Goal: Book appointment/travel/reservation

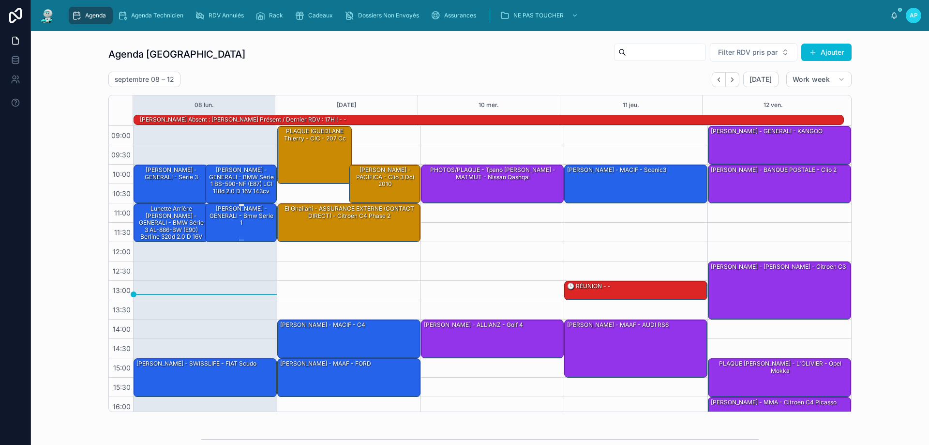
click at [234, 220] on div "[PERSON_NAME] - GENERALI - Bmw serie 1" at bounding box center [241, 215] width 69 height 23
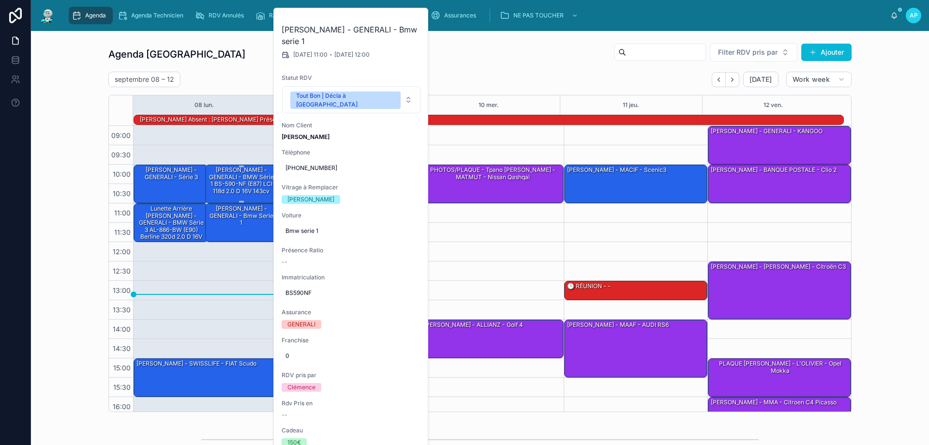
click at [241, 185] on div "[PERSON_NAME] - GENERALI - BMW Série 1 BS-590-NF (E87) LCI 118d 2.0 d 16V 143cv" at bounding box center [241, 181] width 69 height 30
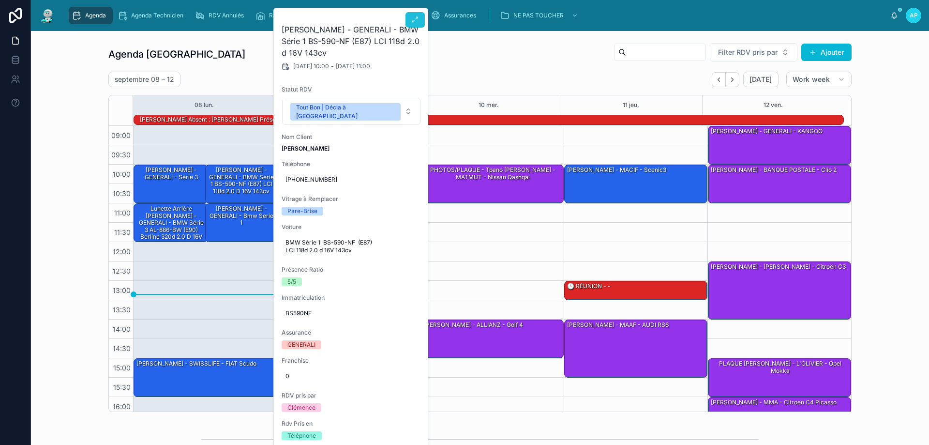
click at [415, 19] on icon at bounding box center [415, 20] width 8 height 8
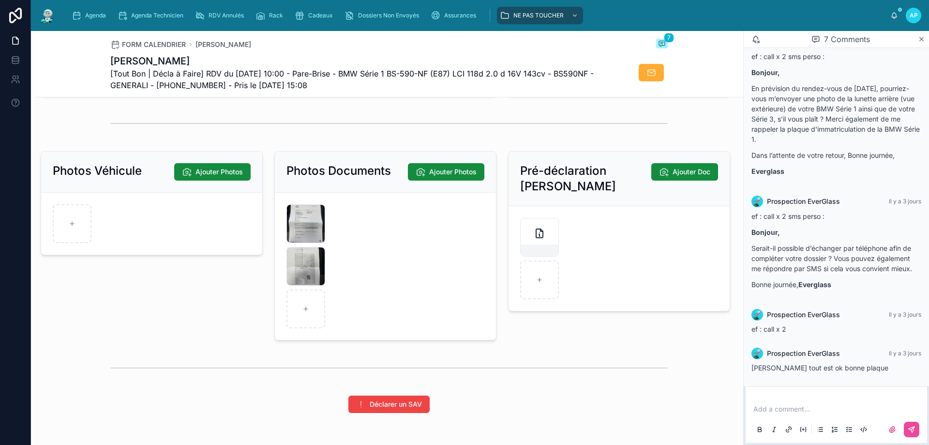
scroll to position [1355, 0]
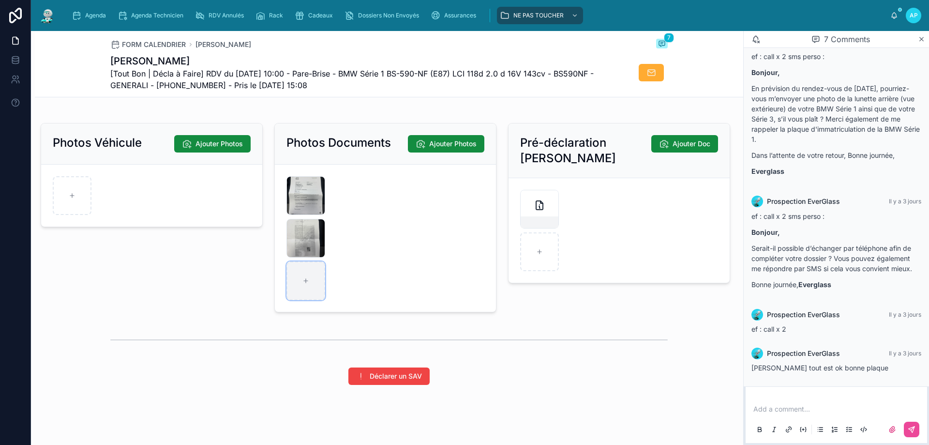
click at [293, 300] on div at bounding box center [306, 280] width 39 height 39
type input "**********"
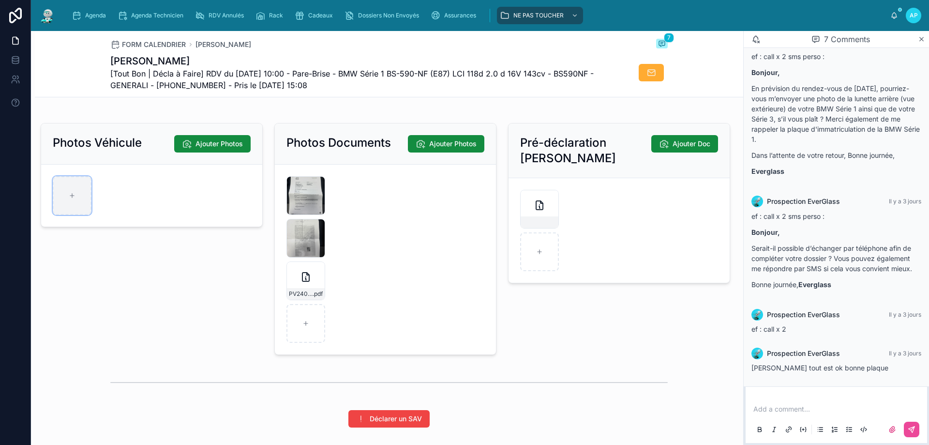
click at [71, 213] on div at bounding box center [72, 195] width 39 height 39
type input "**********"
click at [305, 334] on div at bounding box center [306, 323] width 39 height 39
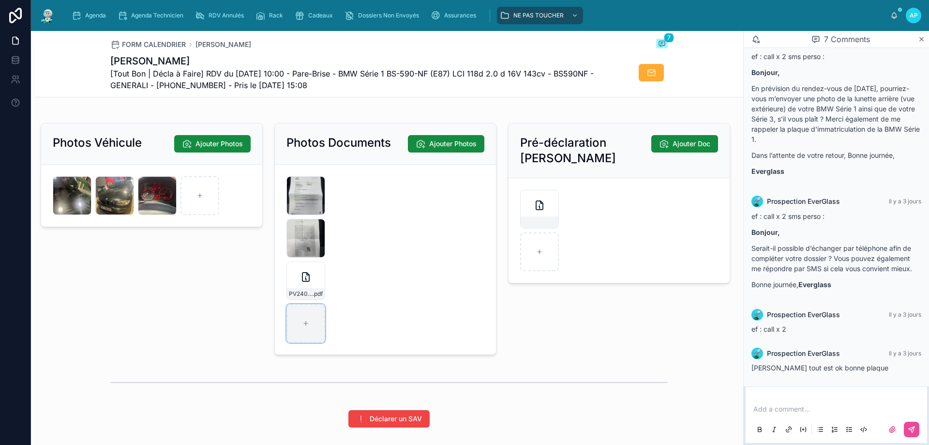
type input "**********"
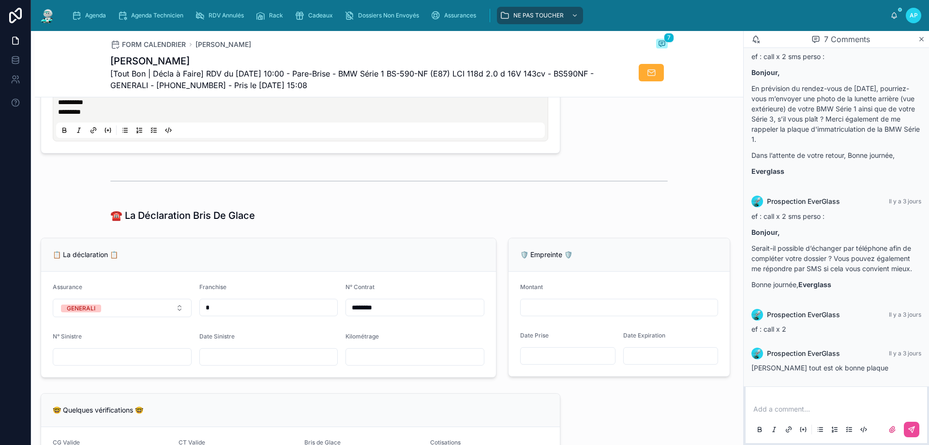
scroll to position [581, 0]
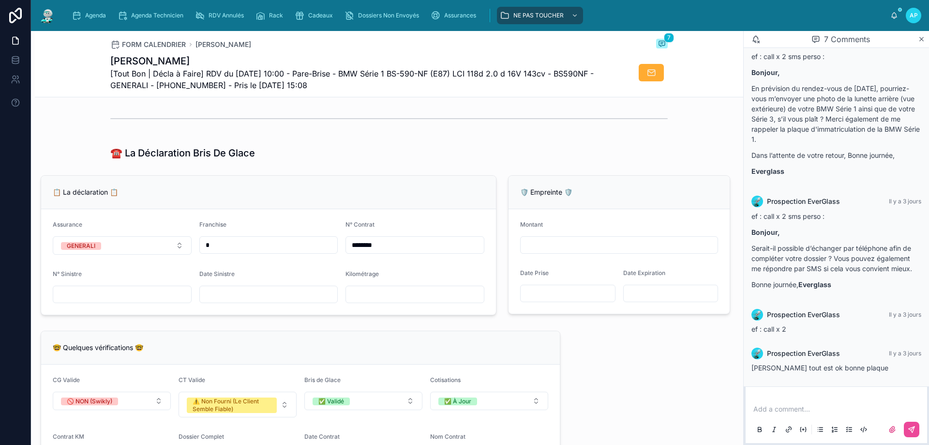
click at [219, 301] on input "text" at bounding box center [269, 295] width 138 height 14
type input "**********"
click at [318, 180] on div "**********" at bounding box center [269, 245] width 468 height 148
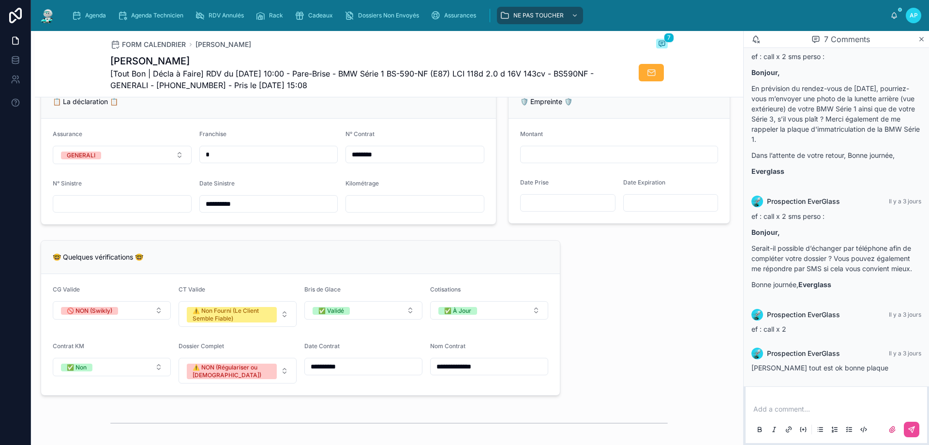
scroll to position [646, 0]
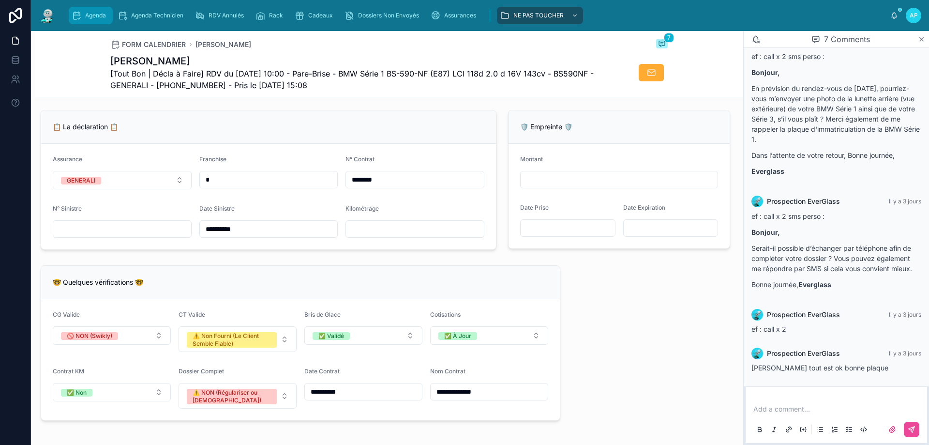
click at [95, 16] on span "Agenda" at bounding box center [95, 16] width 21 height 8
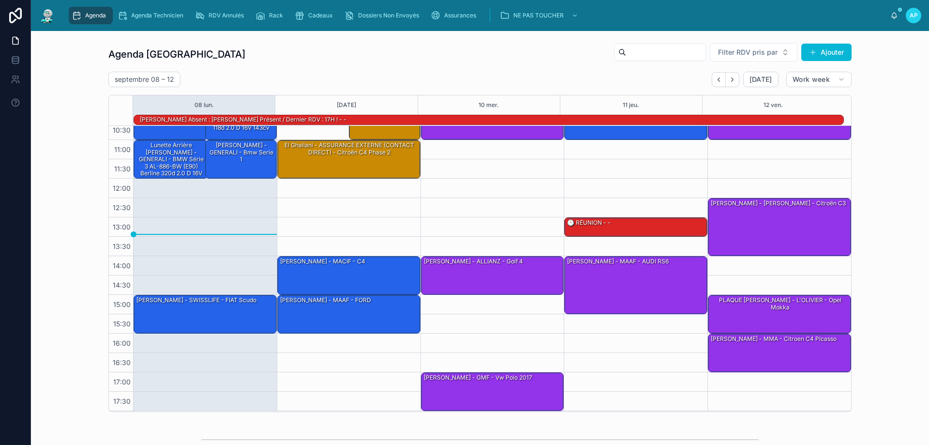
scroll to position [15, 0]
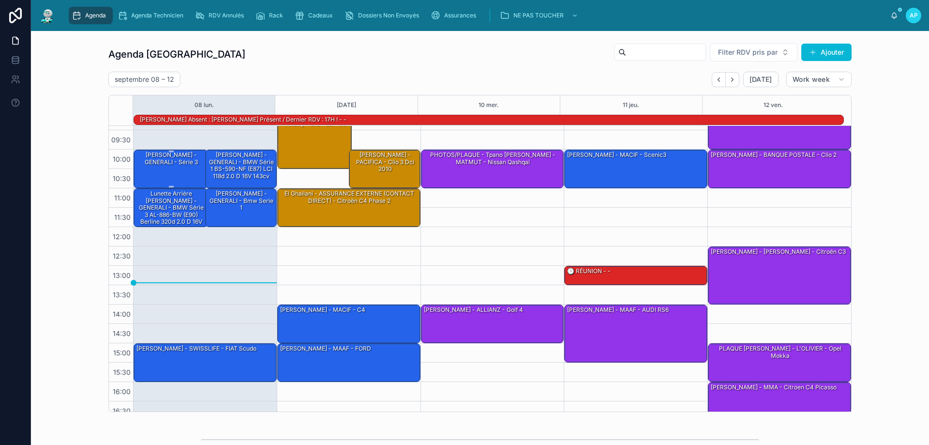
click at [164, 164] on div "[PERSON_NAME] - GENERALI - série 3" at bounding box center [172, 159] width 72 height 16
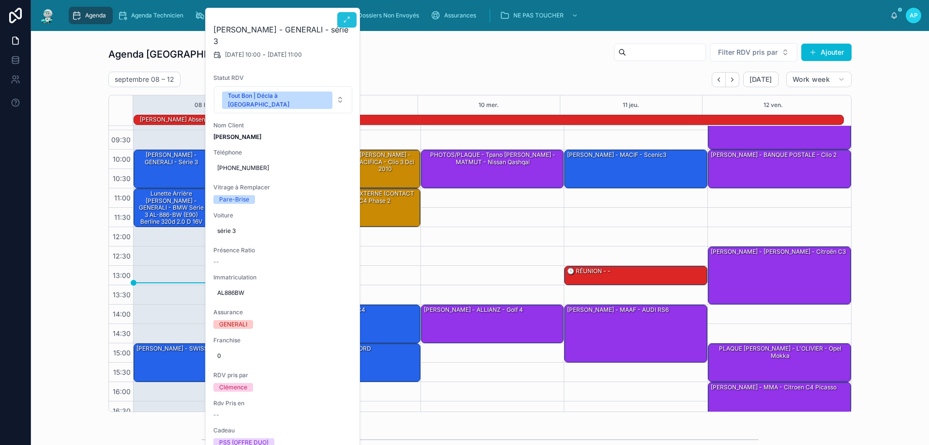
click at [347, 23] on icon at bounding box center [347, 20] width 8 height 8
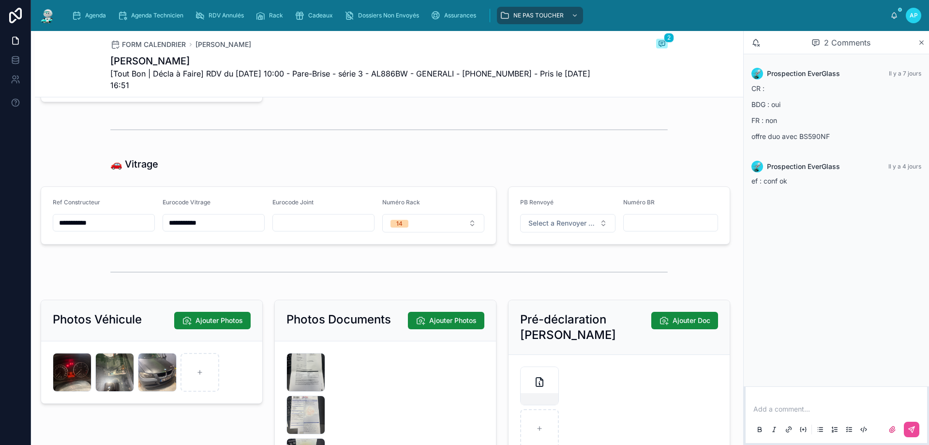
scroll to position [1232, 0]
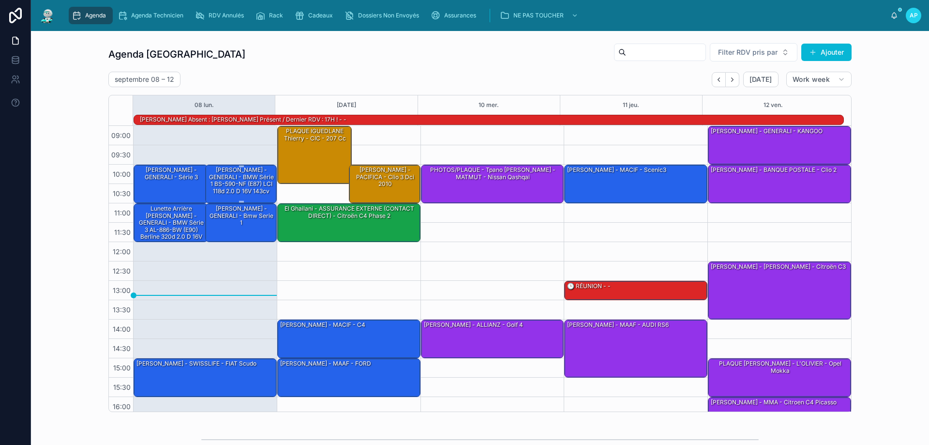
click at [249, 184] on div "[PERSON_NAME] - GENERALI - BMW Série 1 BS-590-NF (E87) LCI 118d 2.0 d 16V 143cv" at bounding box center [241, 181] width 69 height 30
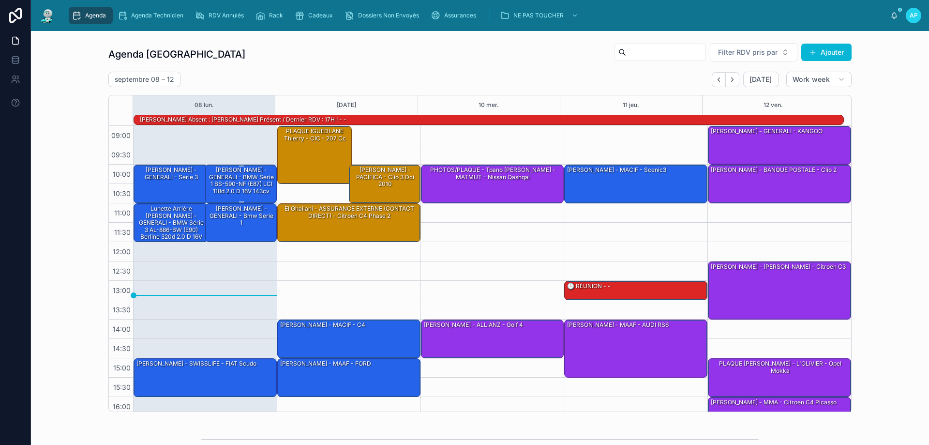
click at [250, 188] on div "[PERSON_NAME] - GENERALI - BMW Série 1 BS-590-NF (E87) LCI 118d 2.0 d 16V 143cv" at bounding box center [241, 181] width 69 height 30
click at [164, 187] on div "[PERSON_NAME] - GENERALI - série 3" at bounding box center [172, 183] width 72 height 37
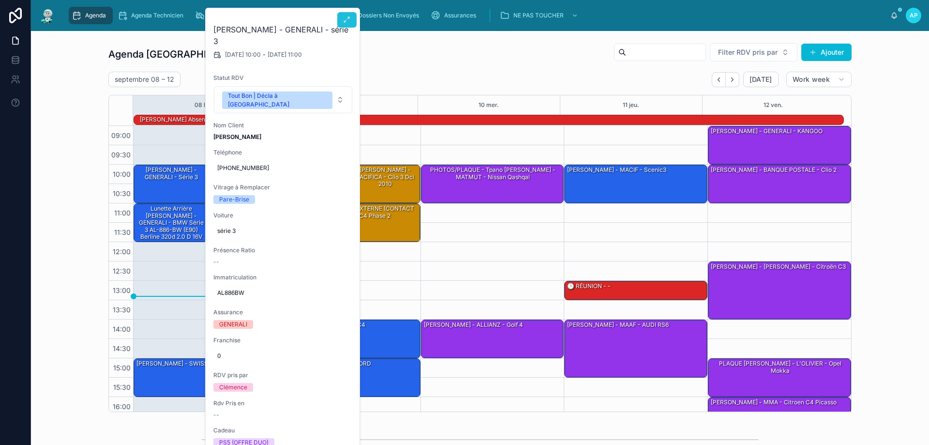
click at [344, 17] on icon at bounding box center [347, 20] width 8 height 8
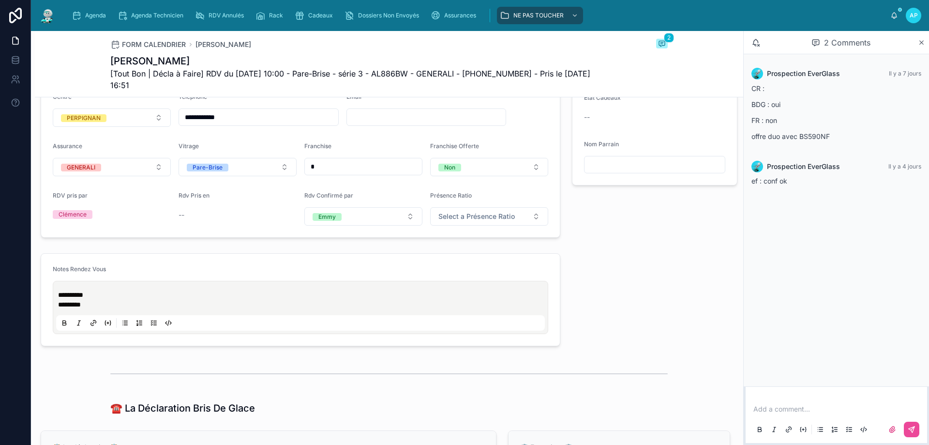
scroll to position [484, 0]
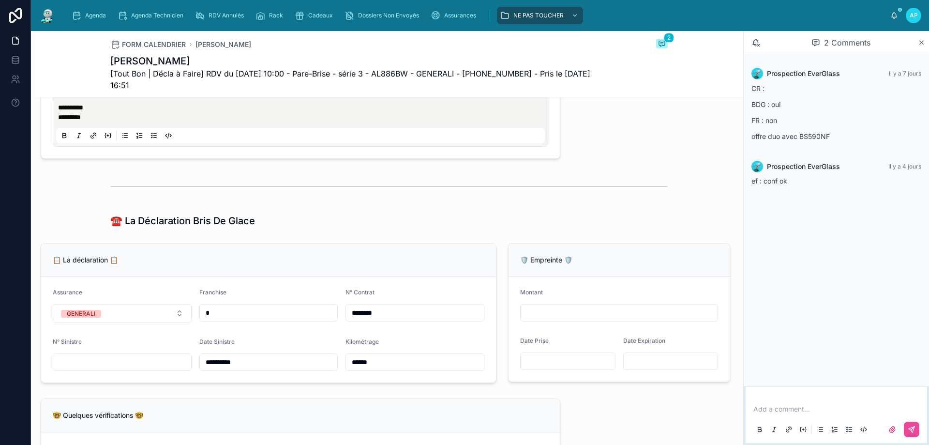
click at [378, 319] on input "********" at bounding box center [415, 313] width 138 height 14
click at [91, 11] on div "Agenda" at bounding box center [91, 15] width 38 height 15
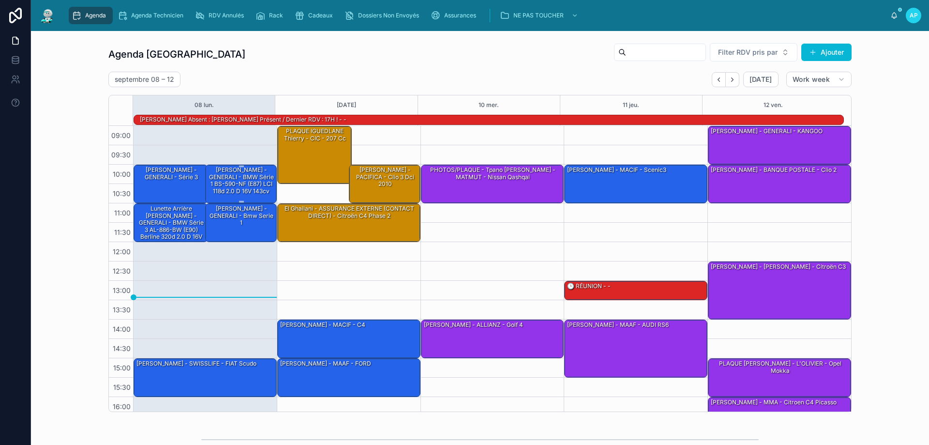
click at [232, 181] on div "[PERSON_NAME] - GENERALI - BMW Série 1 BS-590-NF (E87) LCI 118d 2.0 d 16V 143cv" at bounding box center [241, 181] width 69 height 30
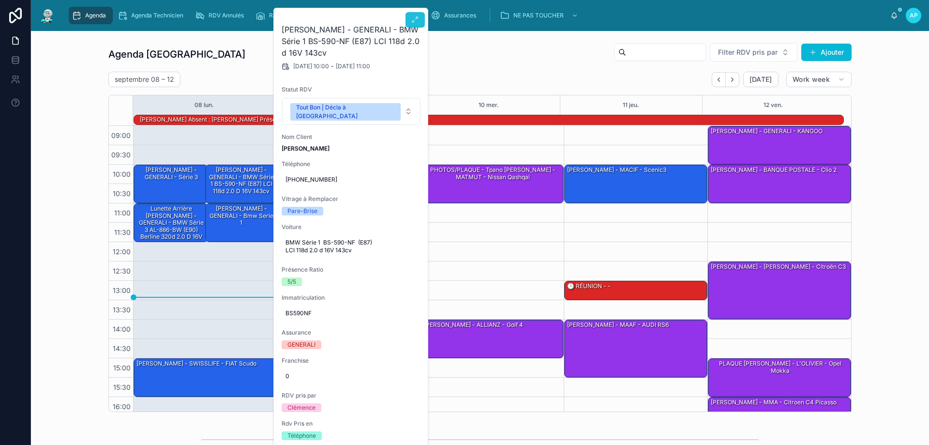
click at [416, 14] on button at bounding box center [415, 19] width 19 height 15
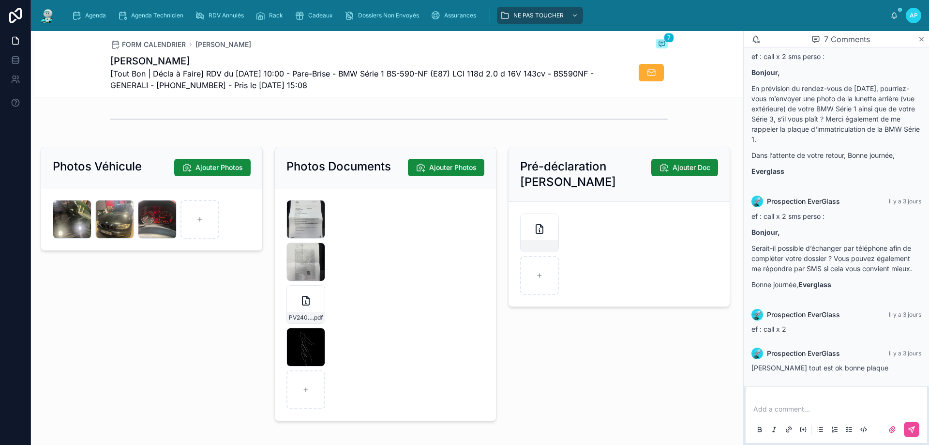
scroll to position [1275, 0]
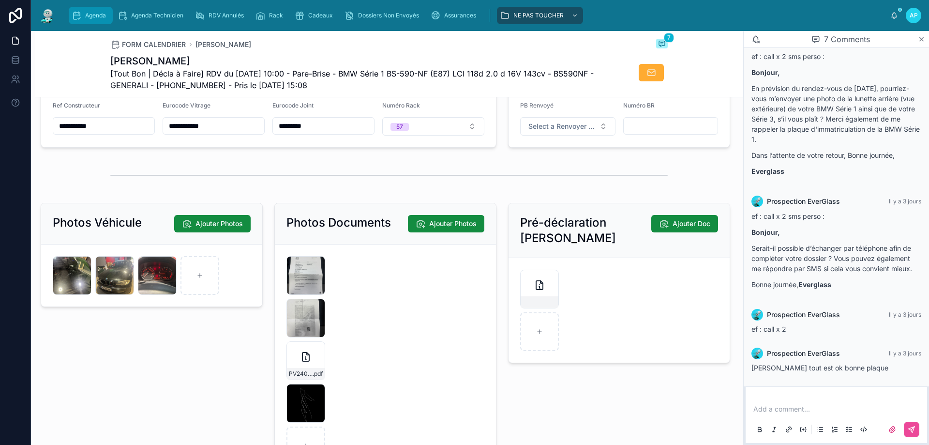
click at [87, 16] on span "Agenda" at bounding box center [95, 16] width 21 height 8
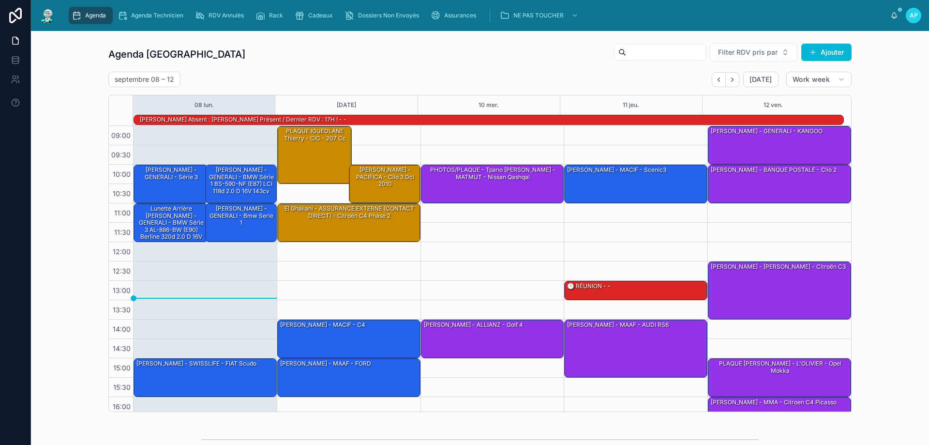
scroll to position [63, 0]
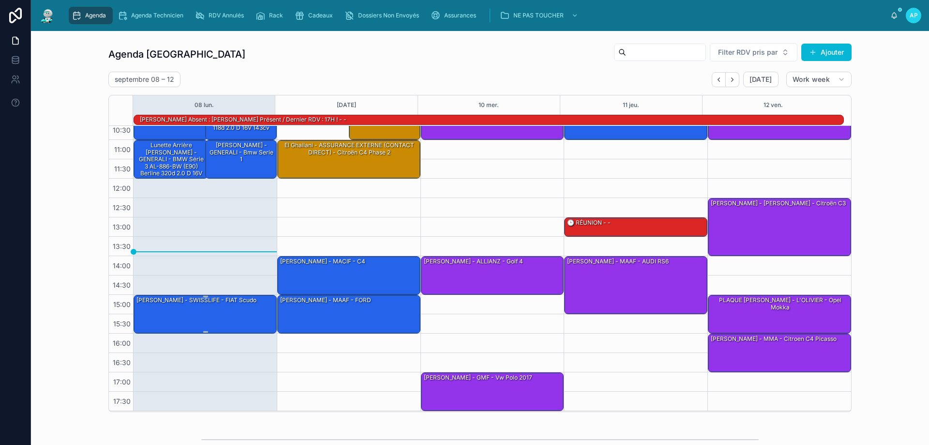
click at [159, 308] on div "[PERSON_NAME] - SWISSLIFE - FIAT Scudo" at bounding box center [206, 313] width 140 height 37
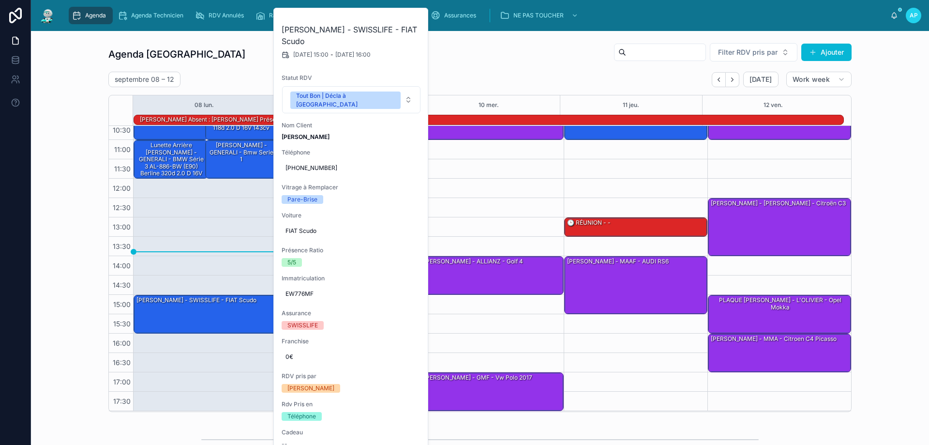
click at [186, 266] on div "10:00 – 11:00 [PERSON_NAME] - GENERALI - série 3 11:00 – 12:00 Lunette arrière …" at bounding box center [205, 236] width 144 height 349
